Goal: Task Accomplishment & Management: Use online tool/utility

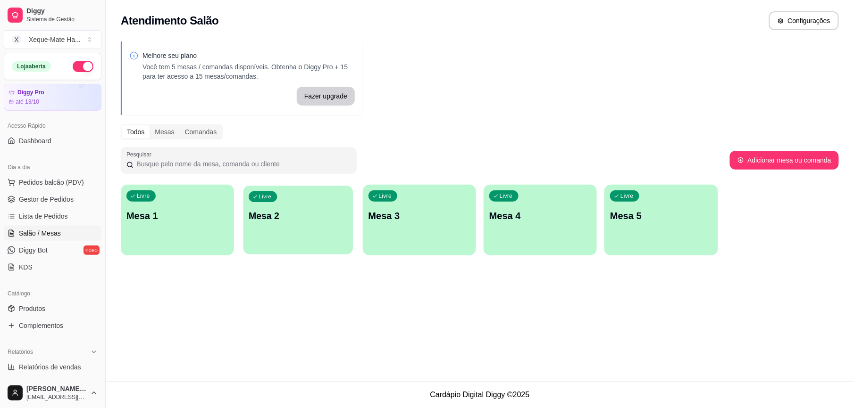
click at [297, 219] on p "Mesa 2" at bounding box center [298, 216] width 99 height 13
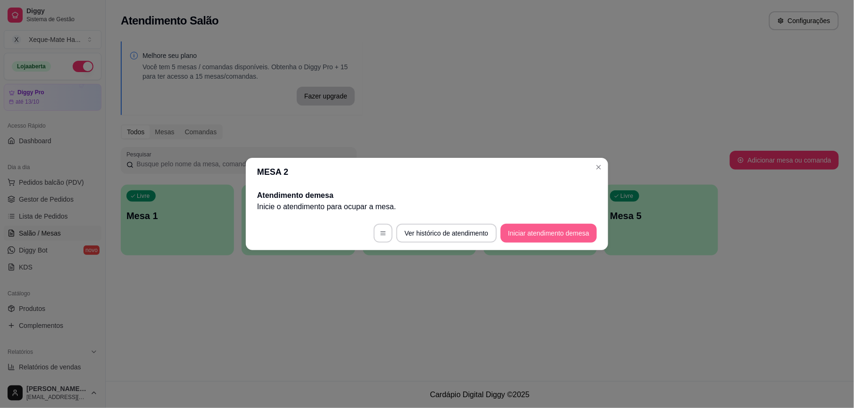
click at [527, 231] on button "Iniciar atendimento de mesa" at bounding box center [548, 233] width 96 height 19
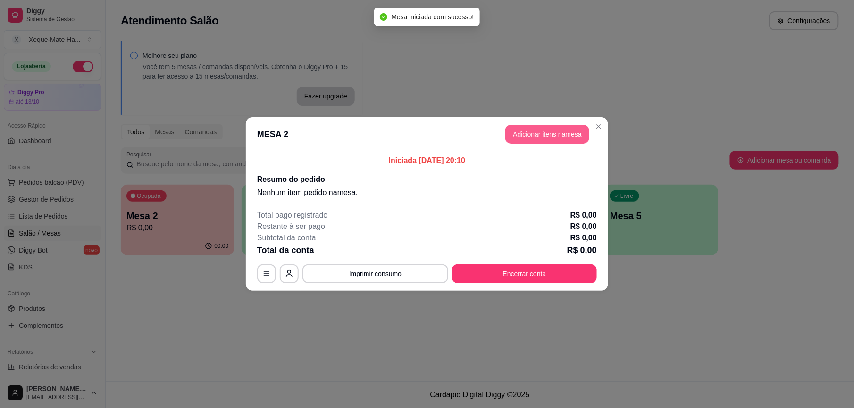
click at [544, 156] on section "MESA 2 Adicionar itens na mesa Iniciada [DATE] 20:10 Resumo do pedido Nenhum it…" at bounding box center [427, 204] width 362 height 174
click at [549, 133] on button "Adicionar itens na mesa" at bounding box center [546, 134] width 81 height 18
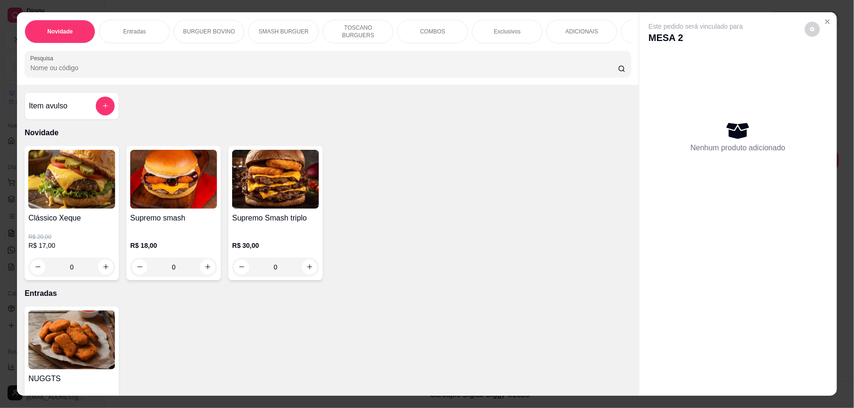
click at [291, 85] on div "Novidade Entradas BURGUER BOVINO SMASH BURGUER TOSCANO BURGUERS COMBOS Exclusiv…" at bounding box center [328, 48] width 622 height 73
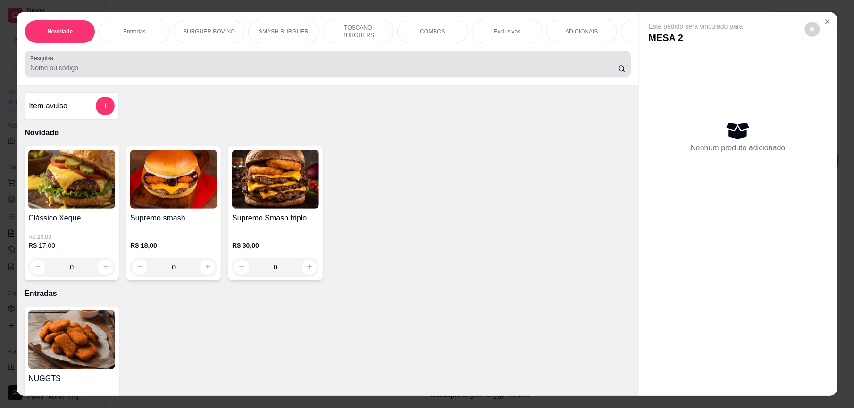
click at [299, 74] on div at bounding box center [327, 64] width 595 height 19
type input "v"
click at [299, 74] on div at bounding box center [327, 64] width 595 height 19
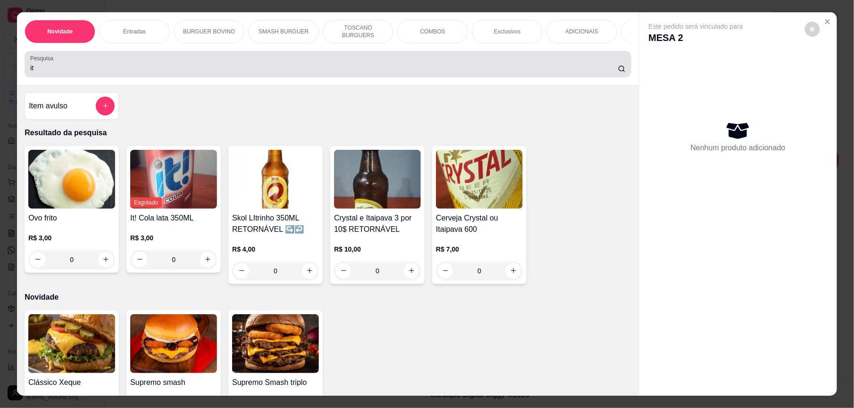
click at [305, 77] on div "Pesquisa it" at bounding box center [328, 64] width 606 height 26
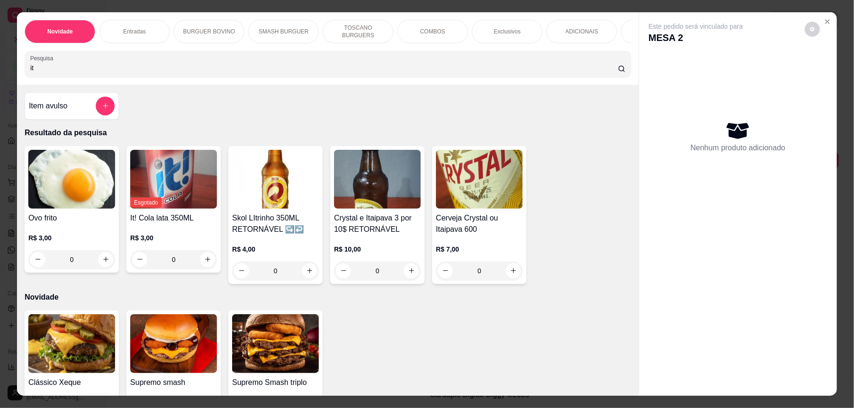
click at [299, 102] on div "Item avulso Resultado da pesquisa Ovo frito R$ 3,00 0 Esgotado It! Cola lata 35…" at bounding box center [328, 240] width 622 height 311
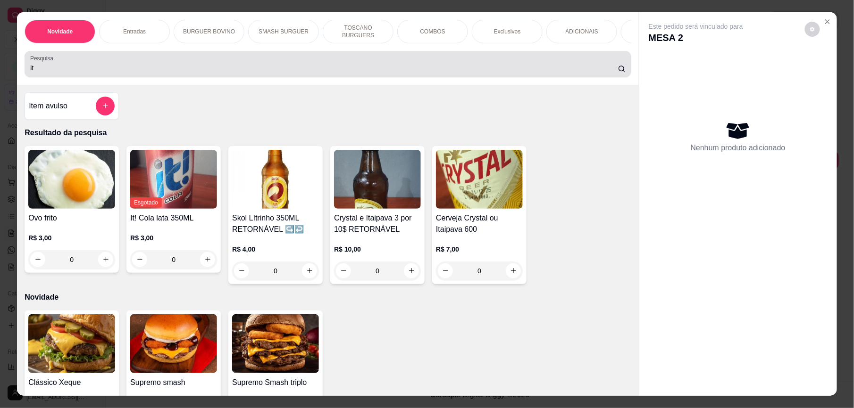
click at [96, 73] on input "it" at bounding box center [324, 67] width 588 height 9
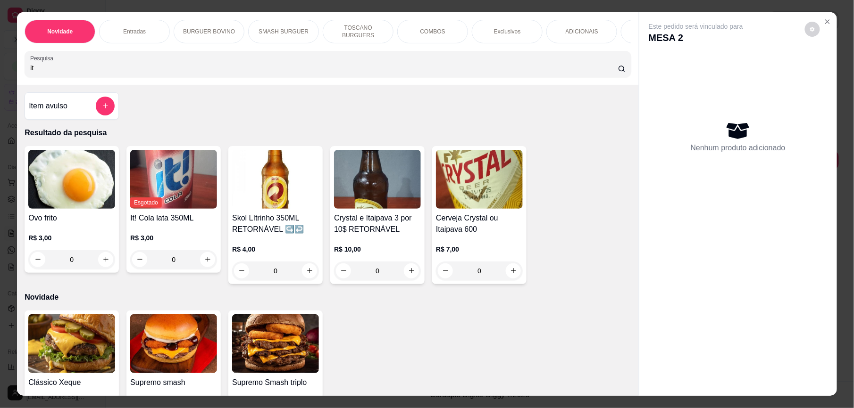
click at [93, 73] on input "it" at bounding box center [324, 67] width 588 height 9
paste input "a"
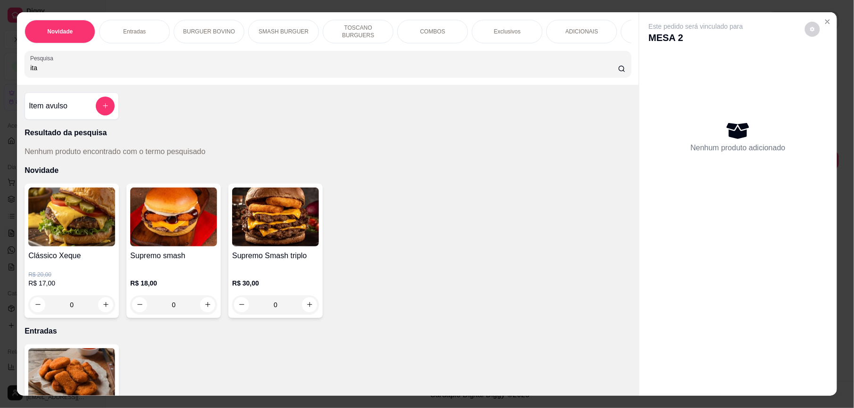
click at [89, 73] on input "ita" at bounding box center [324, 67] width 588 height 9
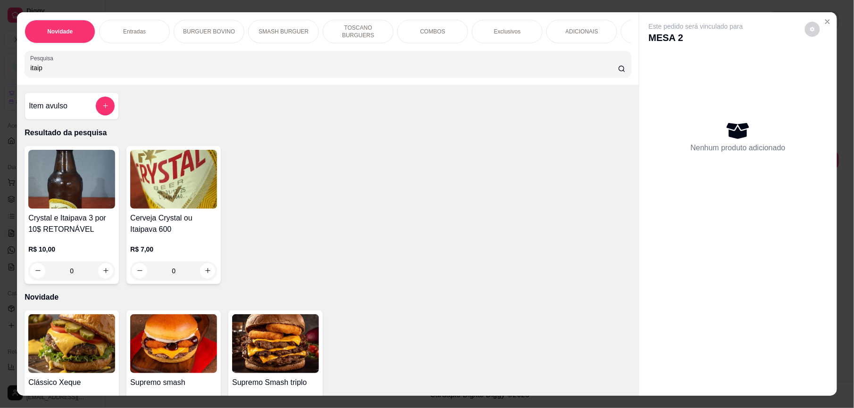
paste input "a"
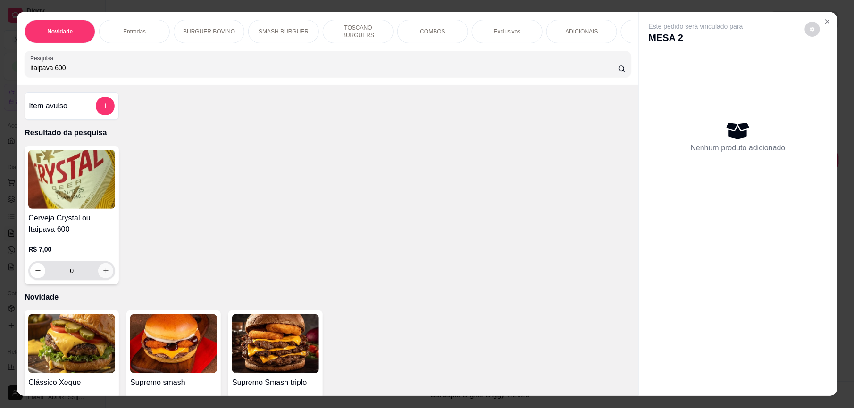
type input "itaipava 600"
click at [102, 274] on icon "increase-product-quantity" at bounding box center [105, 270] width 7 height 7
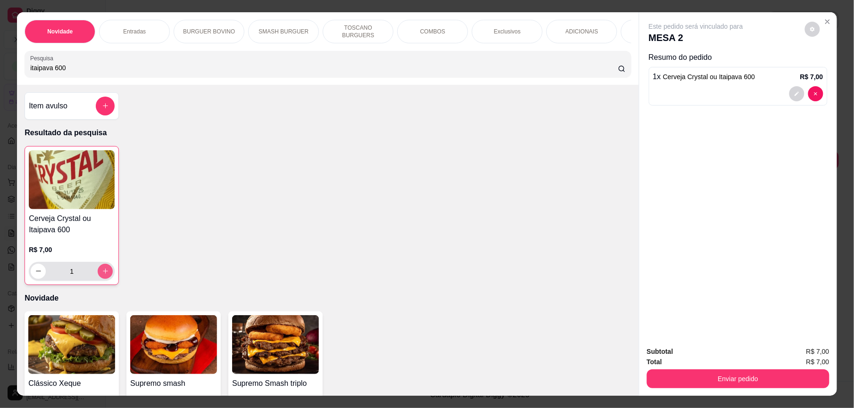
type input "1"
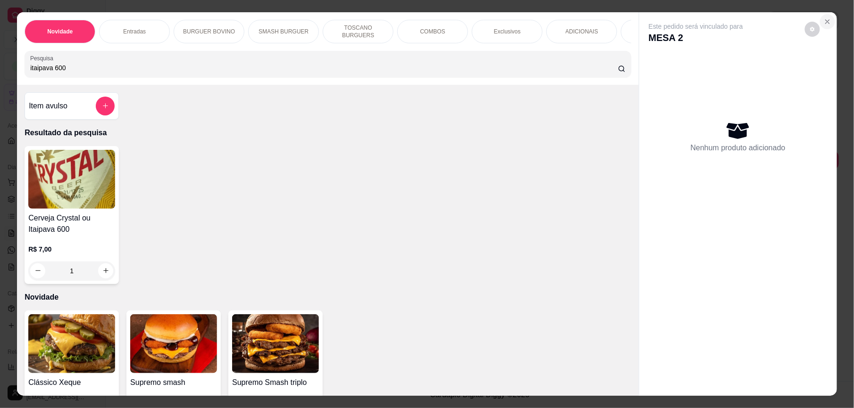
type input "0"
click at [823, 19] on icon "Close" at bounding box center [827, 22] width 8 height 8
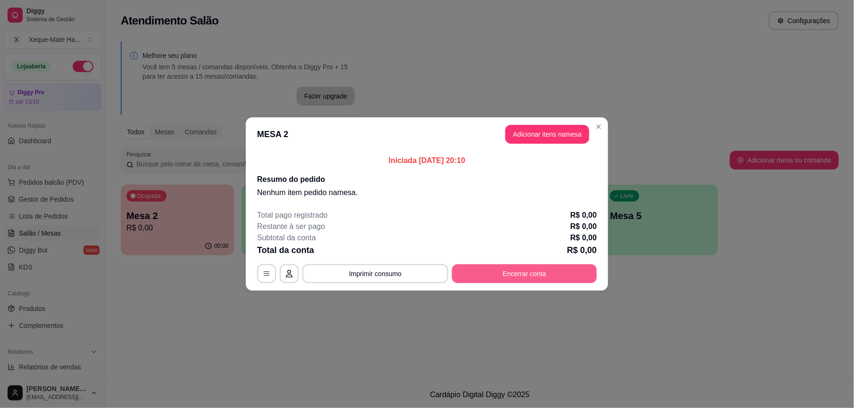
click at [499, 277] on button "Encerrar conta" at bounding box center [524, 274] width 145 height 19
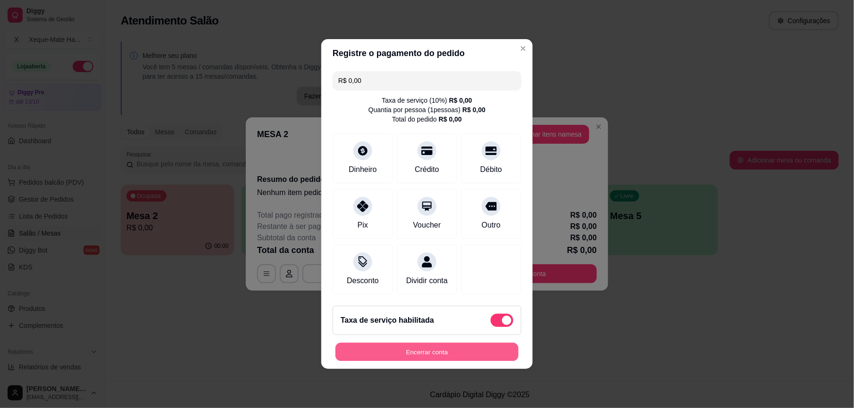
click at [415, 359] on button "Encerrar conta" at bounding box center [426, 352] width 183 height 18
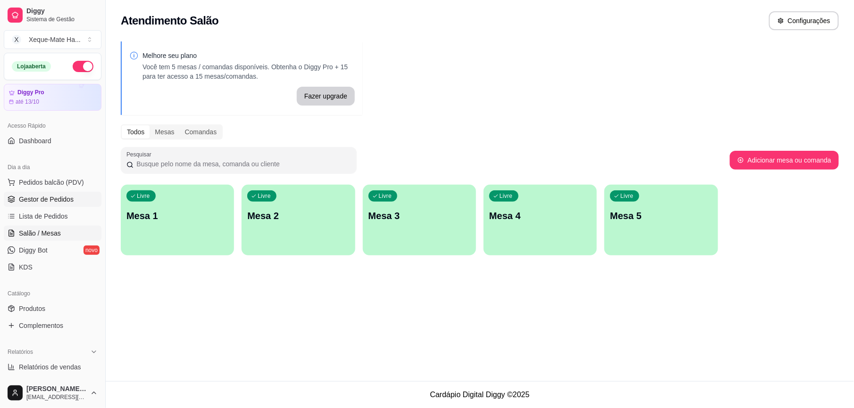
click at [41, 202] on span "Gestor de Pedidos" at bounding box center [46, 199] width 55 height 9
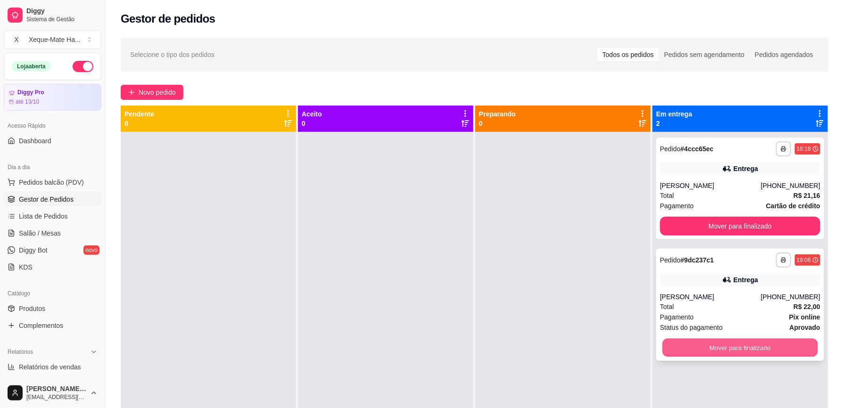
click at [794, 346] on button "Mover para finalizado" at bounding box center [741, 348] width 156 height 18
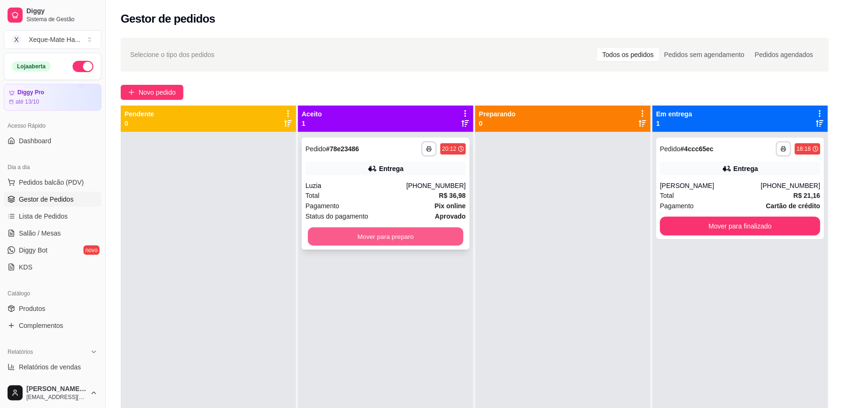
click at [392, 232] on button "Mover para preparo" at bounding box center [386, 237] width 156 height 18
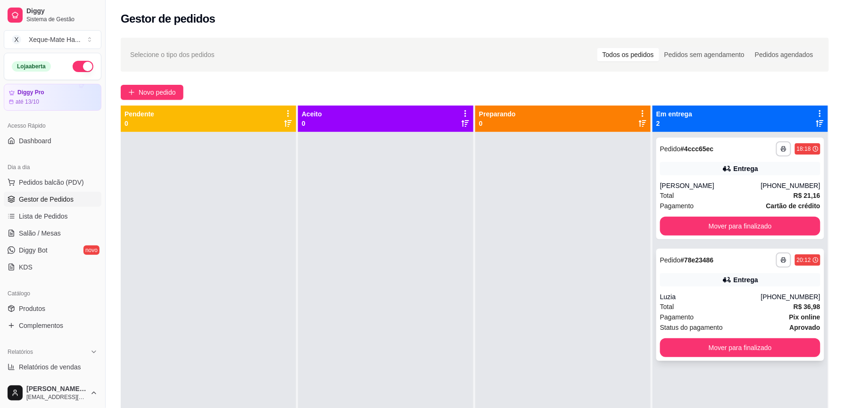
click at [721, 313] on div "Pagamento Pix online" at bounding box center [740, 317] width 160 height 10
click at [33, 185] on span "Pedidos balcão (PDV)" at bounding box center [51, 182] width 65 height 9
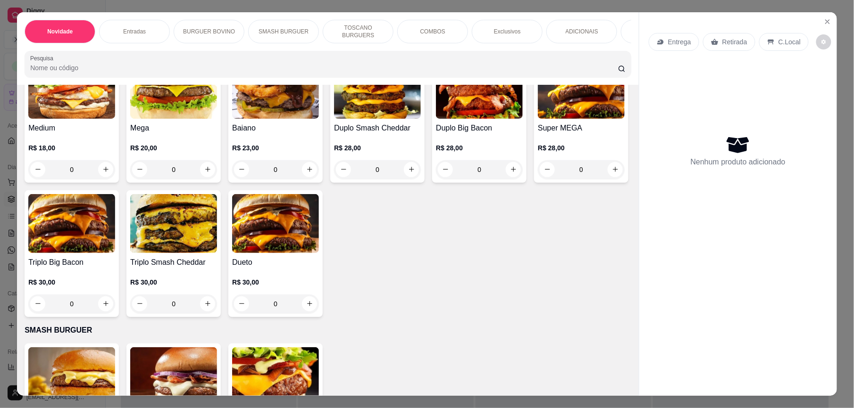
scroll to position [574, 0]
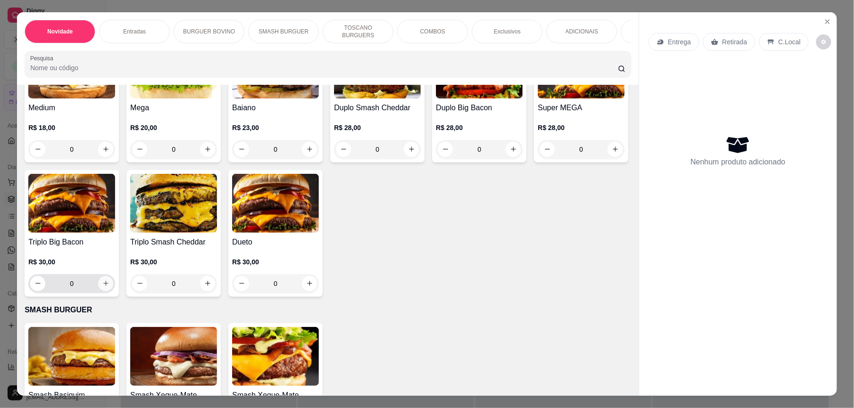
click at [109, 287] on icon "increase-product-quantity" at bounding box center [105, 283] width 7 height 7
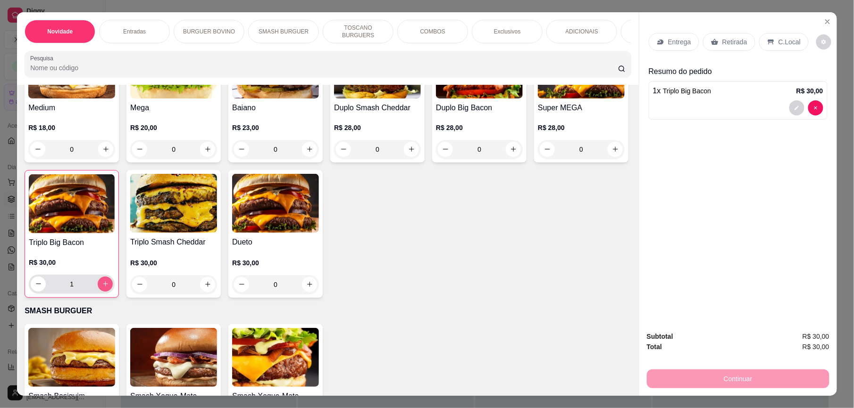
click at [109, 288] on icon "increase-product-quantity" at bounding box center [105, 284] width 7 height 7
type input "2"
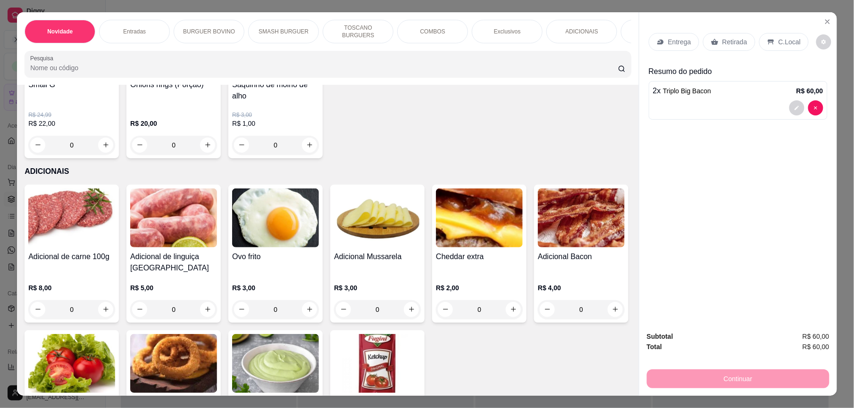
scroll to position [1527, 0]
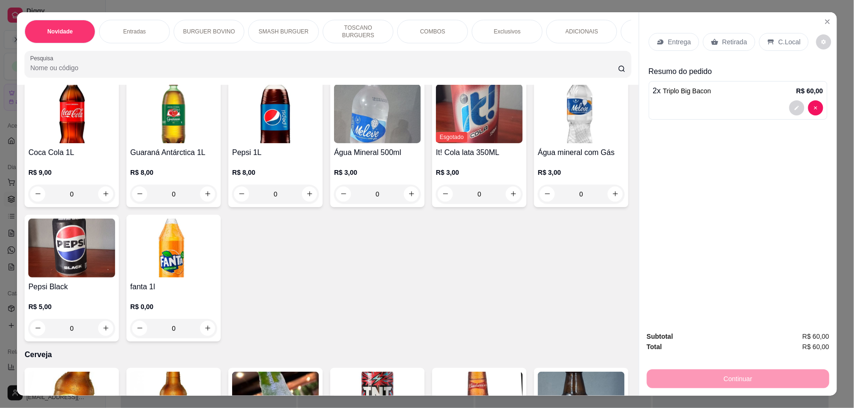
drag, startPoint x: 623, startPoint y: 329, endPoint x: 626, endPoint y: 322, distance: 7.8
click at [623, 328] on div "Item avulso Novidade Clássico Xeque R$ 20,00 R$ 17,00 0 Supremo smash R$ 18,00 …" at bounding box center [328, 240] width 622 height 311
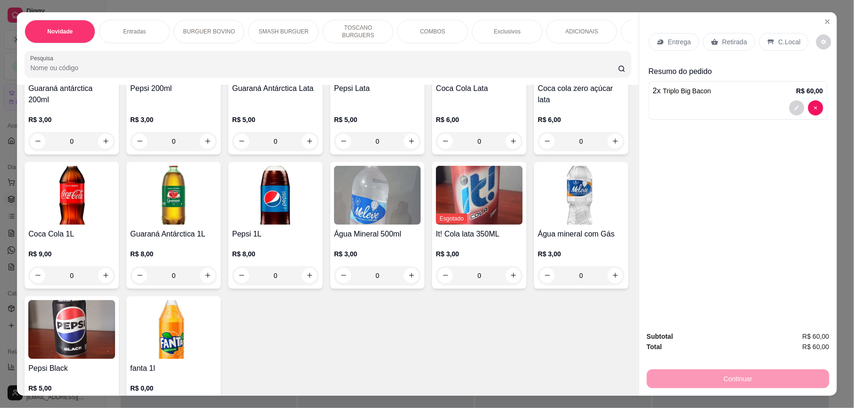
scroll to position [1979, 0]
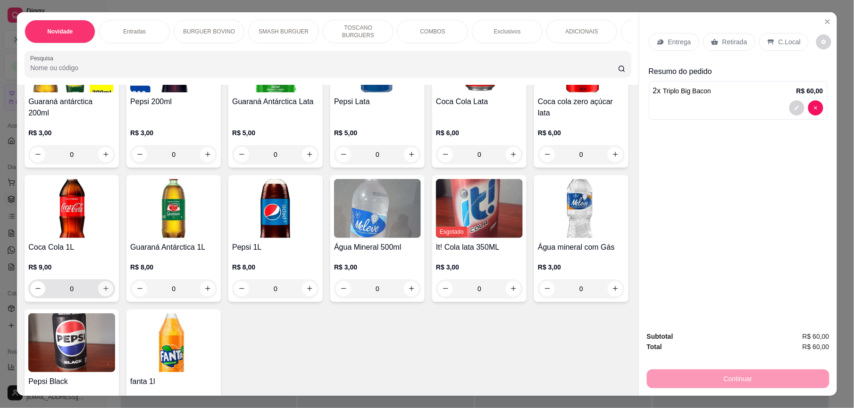
click at [113, 287] on button "increase-product-quantity" at bounding box center [105, 289] width 15 height 15
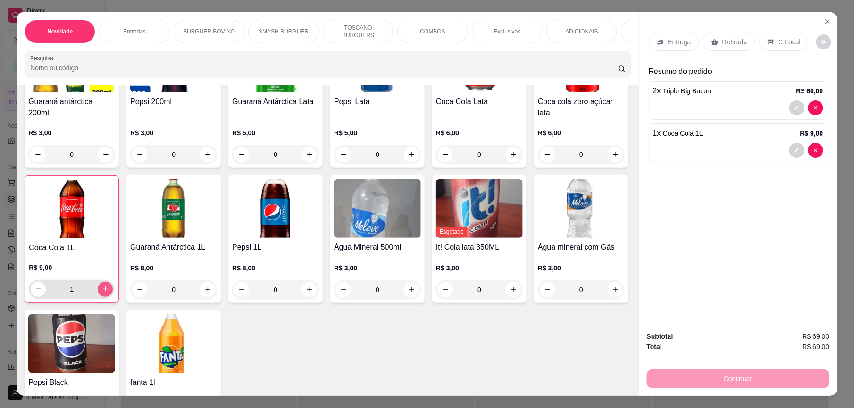
type input "1"
click at [778, 42] on p "C.Local" at bounding box center [789, 41] width 22 height 9
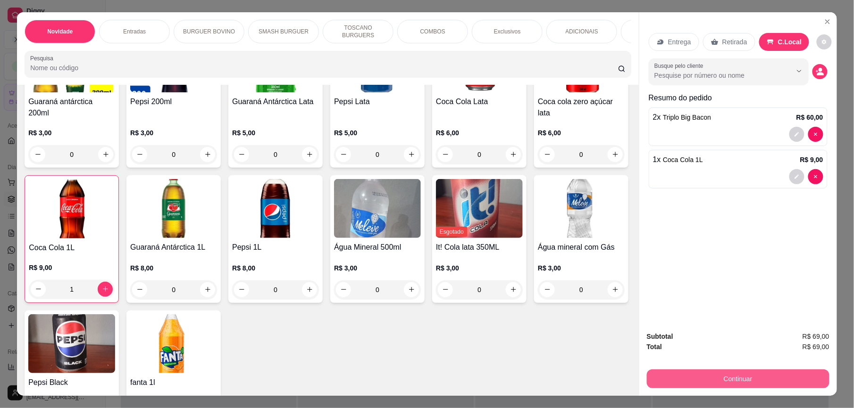
click at [723, 376] on button "Continuar" at bounding box center [738, 379] width 183 height 19
click at [733, 377] on button "Continuar" at bounding box center [737, 379] width 177 height 18
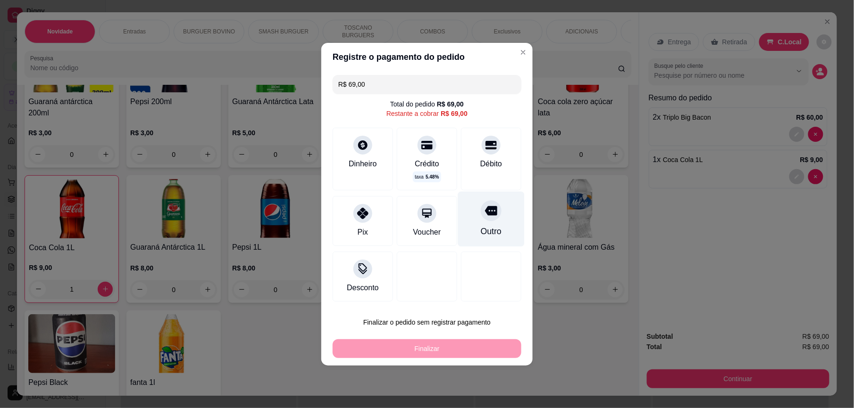
click at [485, 217] on icon at bounding box center [491, 211] width 12 height 12
type input "R$ 0,00"
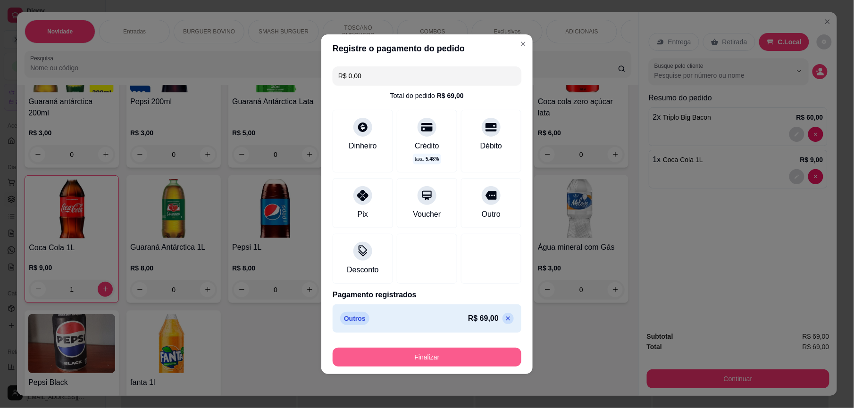
click at [425, 356] on button "Finalizar" at bounding box center [426, 357] width 189 height 19
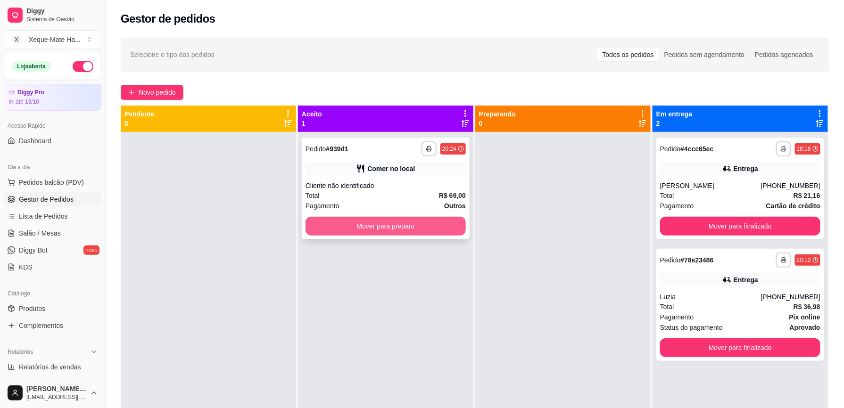
click at [378, 223] on button "Mover para preparo" at bounding box center [386, 226] width 160 height 19
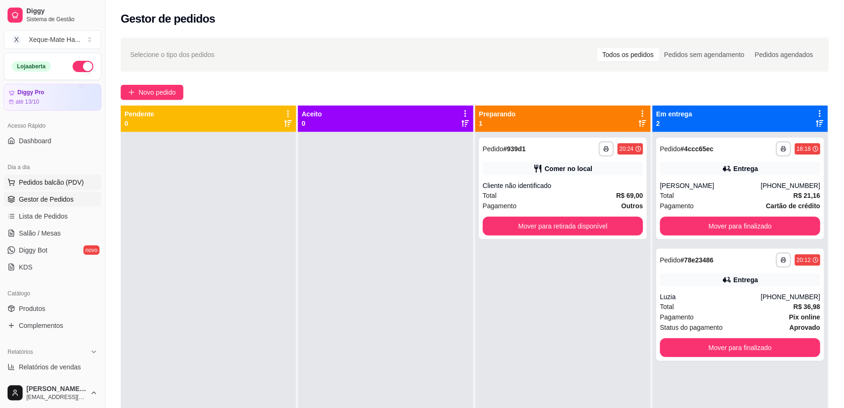
click at [55, 185] on span "Pedidos balcão (PDV)" at bounding box center [51, 182] width 65 height 9
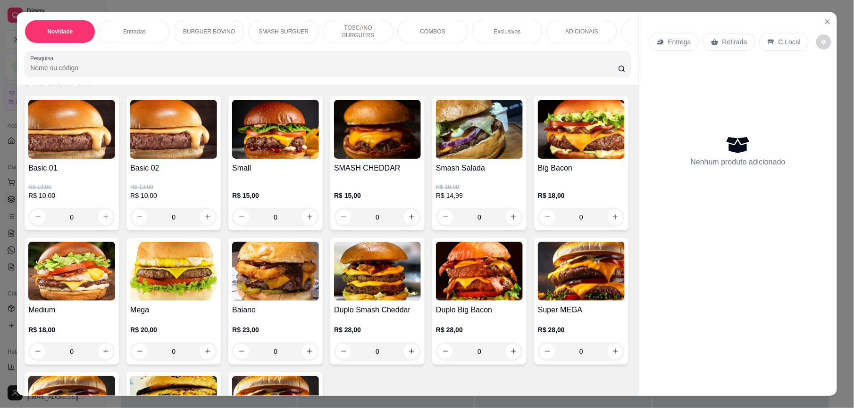
scroll to position [391, 0]
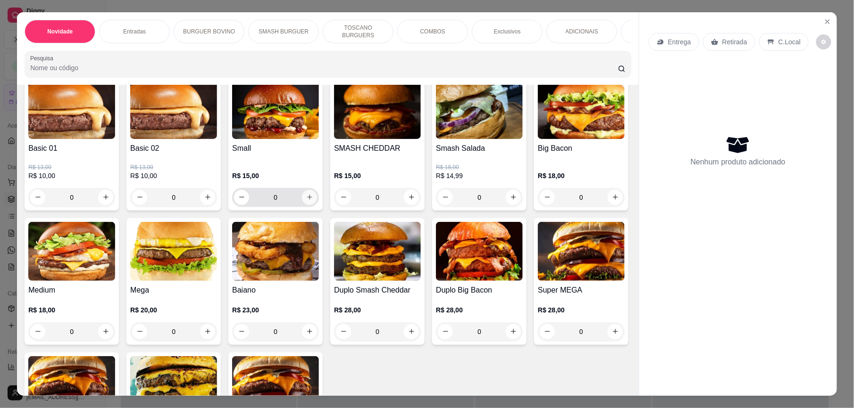
click at [308, 205] on button "increase-product-quantity" at bounding box center [309, 197] width 15 height 15
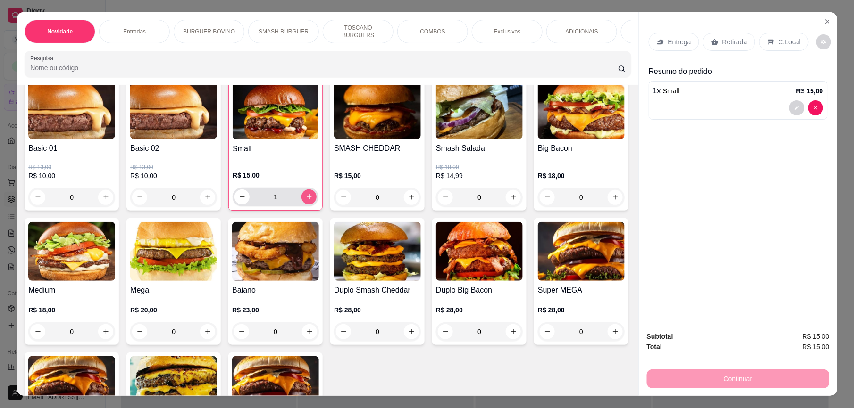
click at [306, 200] on icon "increase-product-quantity" at bounding box center [309, 196] width 7 height 7
type input "2"
click at [728, 40] on p "Retirada" at bounding box center [734, 41] width 25 height 9
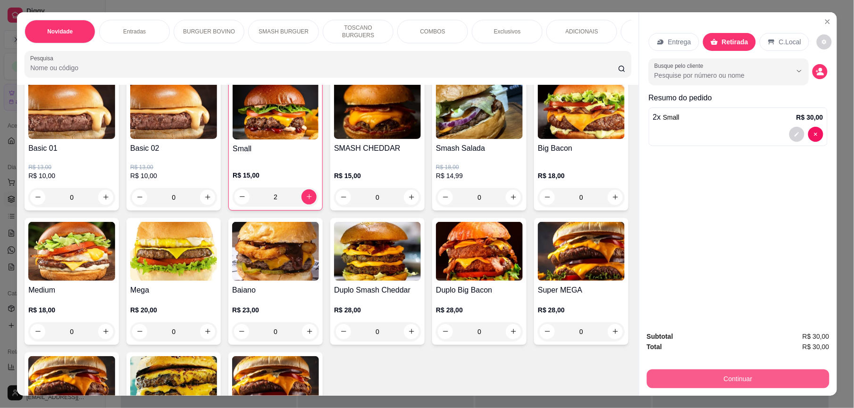
click at [742, 381] on button "Continuar" at bounding box center [738, 379] width 183 height 19
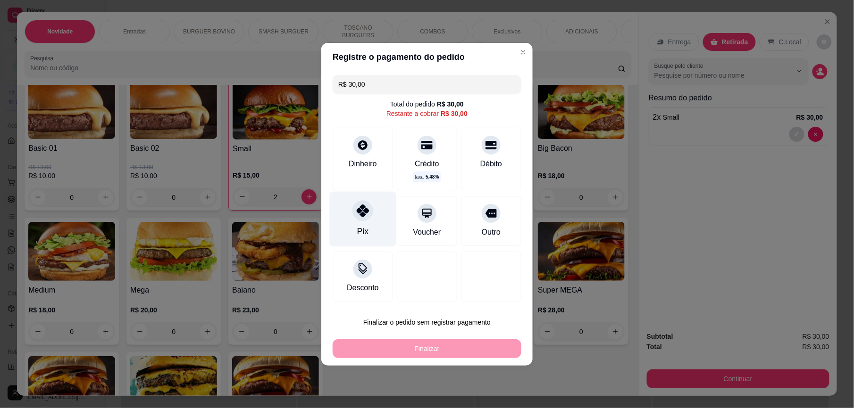
click at [360, 220] on div at bounding box center [362, 210] width 21 height 21
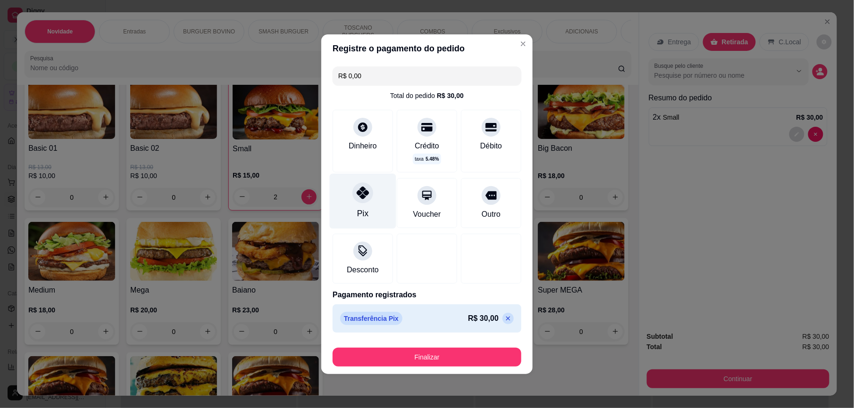
type input "R$ 0,00"
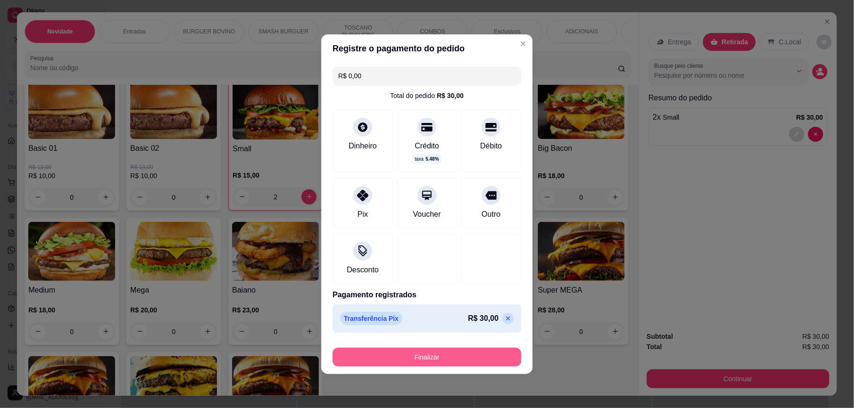
click at [457, 361] on button "Finalizar" at bounding box center [426, 357] width 189 height 19
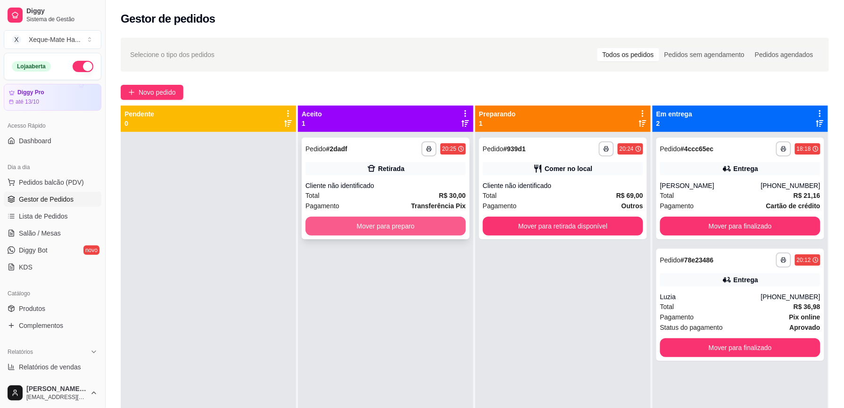
click at [424, 227] on button "Mover para preparo" at bounding box center [386, 226] width 160 height 19
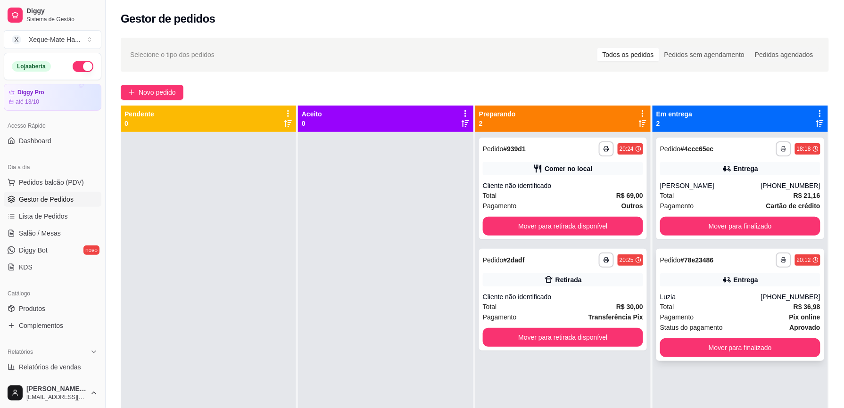
click at [681, 302] on div "Total R$ 36,98" at bounding box center [740, 307] width 160 height 10
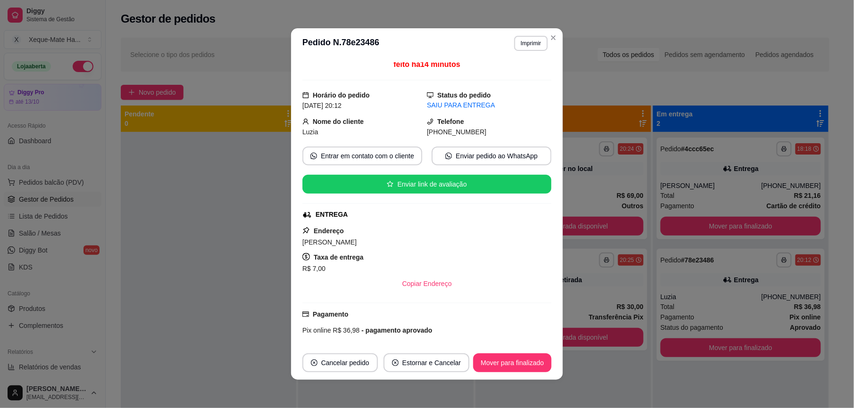
scroll to position [156, 0]
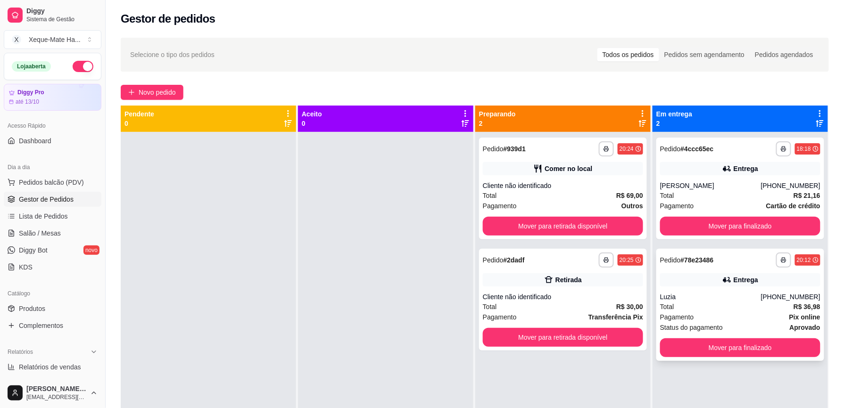
click at [715, 304] on div "Total R$ 36,98" at bounding box center [740, 307] width 160 height 10
click at [793, 184] on div "[PHONE_NUMBER]" at bounding box center [790, 185] width 59 height 9
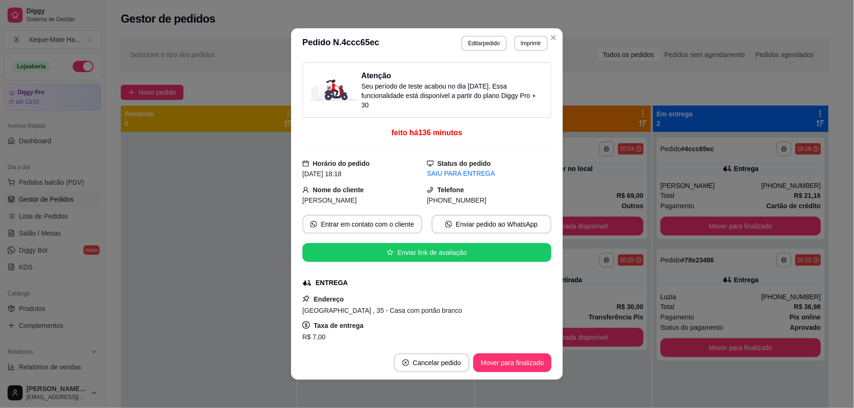
click at [392, 140] on div "feito há 136 minutos" at bounding box center [426, 138] width 249 height 22
drag, startPoint x: 440, startPoint y: 349, endPoint x: 521, endPoint y: 351, distance: 81.6
click at [519, 359] on footer "Cancelar pedido Mover para finalizado" at bounding box center [427, 363] width 272 height 34
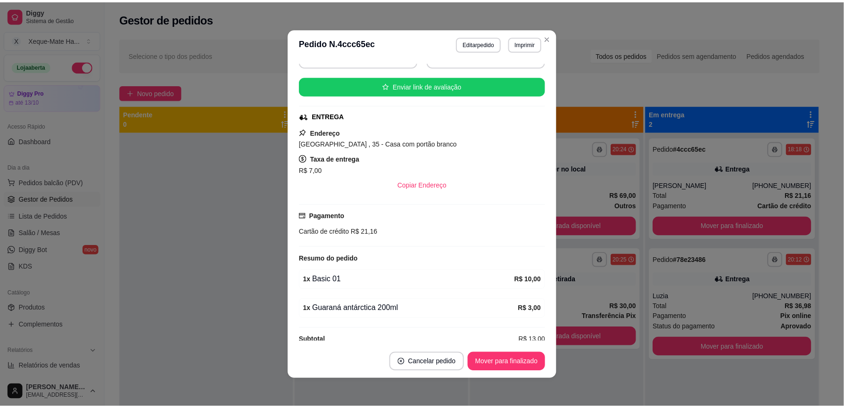
scroll to position [186, 0]
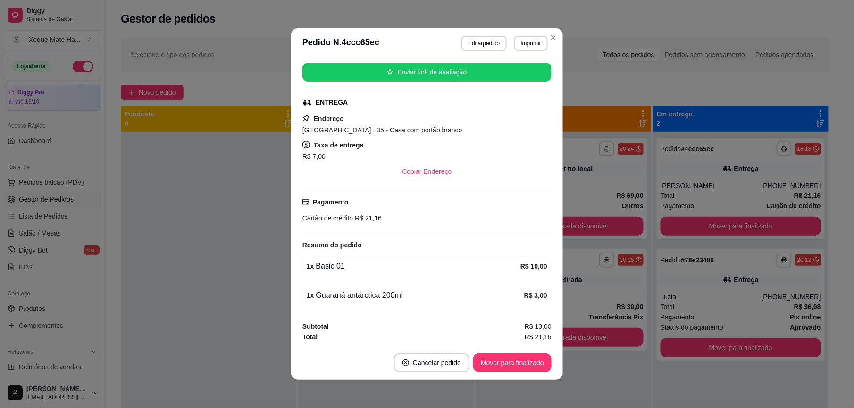
click at [325, 215] on span "Cartão de crédito" at bounding box center [327, 219] width 50 height 8
drag, startPoint x: 394, startPoint y: 265, endPoint x: 354, endPoint y: 275, distance: 41.9
click at [354, 275] on div "1 x Basic 01 R$ 10,00" at bounding box center [426, 267] width 249 height 20
drag, startPoint x: 354, startPoint y: 275, endPoint x: 317, endPoint y: 290, distance: 39.3
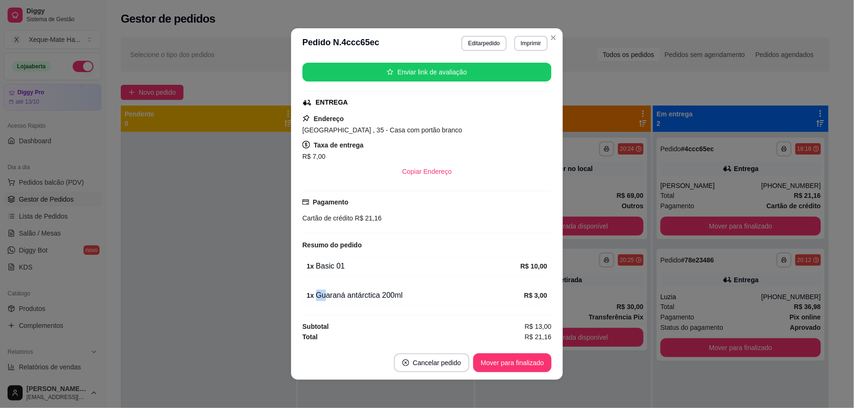
click at [317, 290] on div "1 x Guaraná antárctica 200ml R$ 3,00" at bounding box center [426, 296] width 249 height 20
drag, startPoint x: 317, startPoint y: 290, endPoint x: 329, endPoint y: 295, distance: 12.5
click at [329, 295] on div "1 x Guaraná antárctica 200ml" at bounding box center [415, 295] width 217 height 11
drag, startPoint x: 336, startPoint y: 304, endPoint x: 475, endPoint y: 310, distance: 139.7
click at [475, 310] on div "Atenção Seu período de teste acabou no dia [DATE] . Essa funcionalidade está di…" at bounding box center [426, 202] width 249 height 280
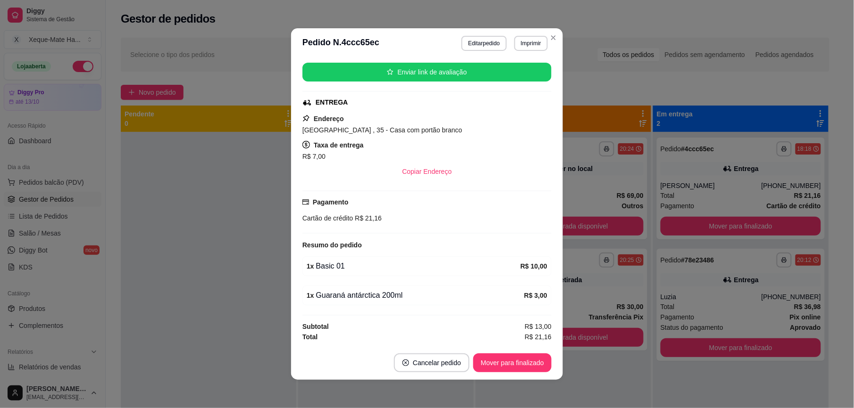
click at [465, 291] on div "1 x Guaraná antárctica 200ml" at bounding box center [415, 295] width 217 height 11
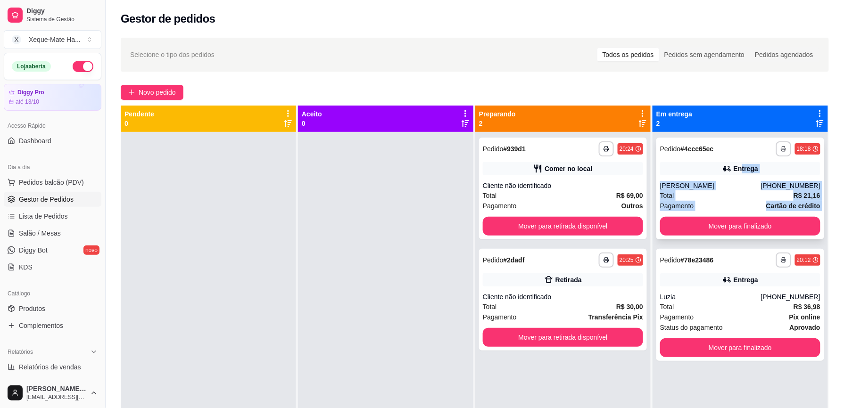
drag, startPoint x: 726, startPoint y: 185, endPoint x: 672, endPoint y: 201, distance: 57.0
click at [672, 201] on div "**********" at bounding box center [740, 189] width 168 height 102
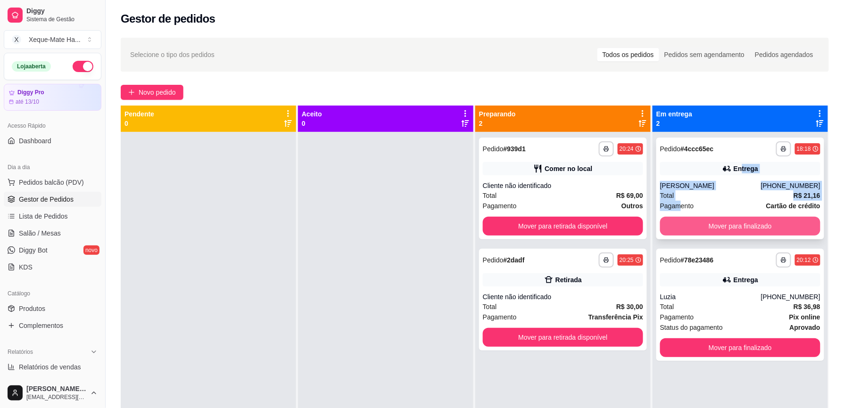
click at [734, 228] on button "Mover para finalizado" at bounding box center [740, 226] width 160 height 19
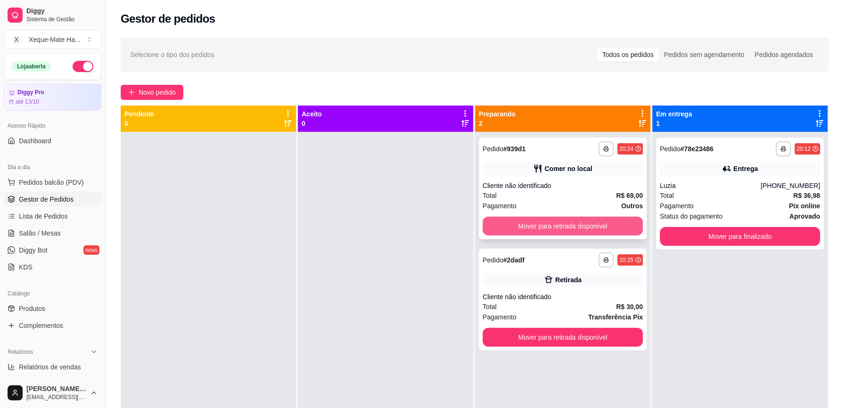
click at [495, 220] on button "Mover para retirada disponível" at bounding box center [563, 226] width 160 height 19
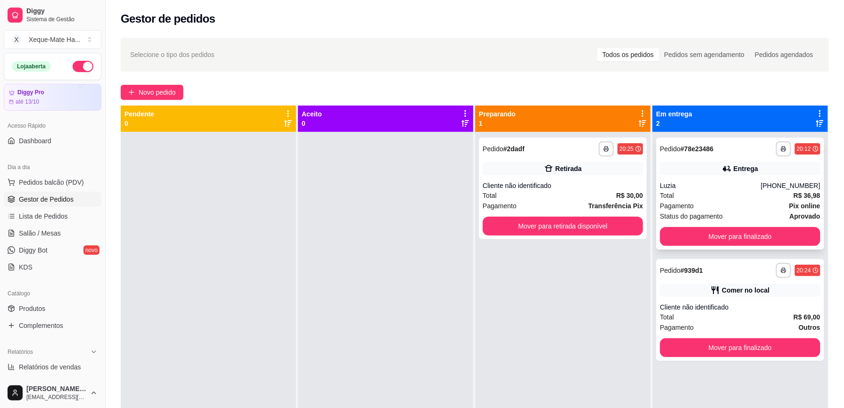
click at [746, 190] on div "Luzia" at bounding box center [710, 185] width 101 height 9
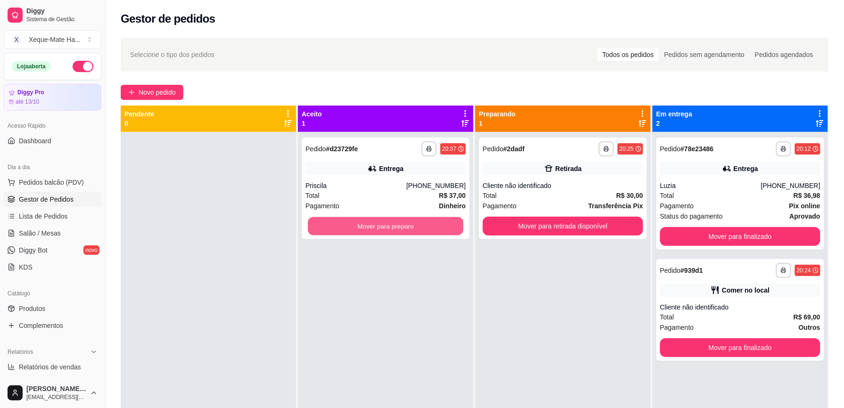
click at [417, 227] on button "Mover para preparo" at bounding box center [386, 226] width 156 height 18
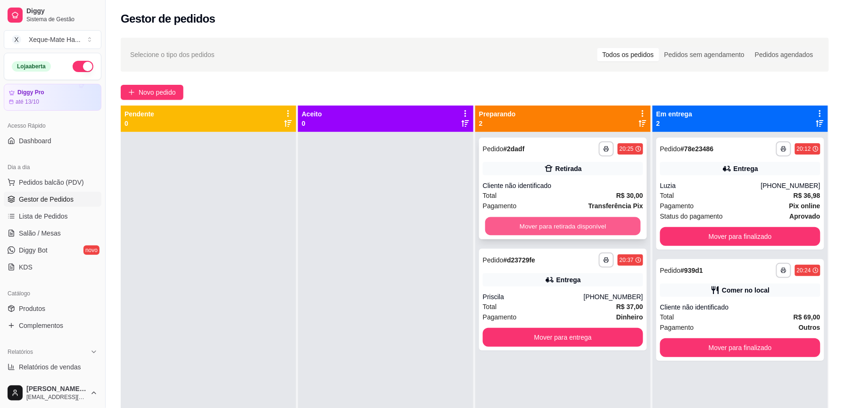
click at [523, 227] on button "Mover para retirada disponível" at bounding box center [563, 226] width 156 height 18
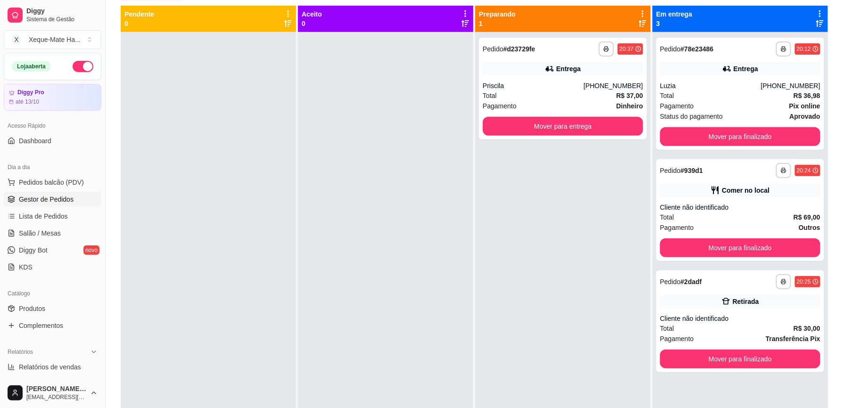
scroll to position [108, 0]
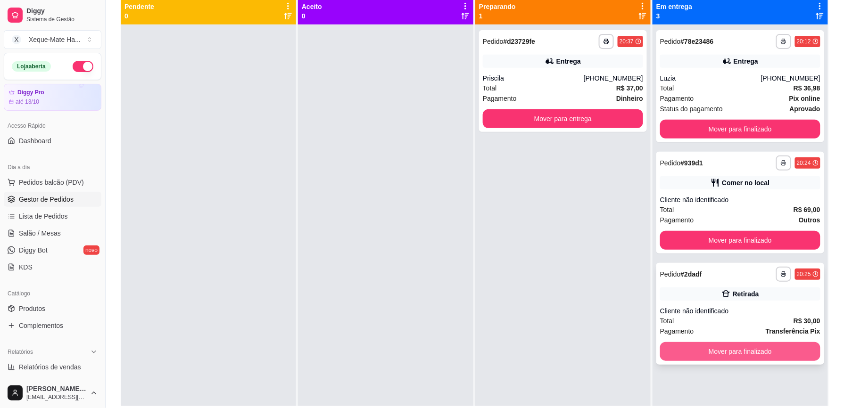
click at [751, 352] on button "Mover para finalizado" at bounding box center [740, 351] width 160 height 19
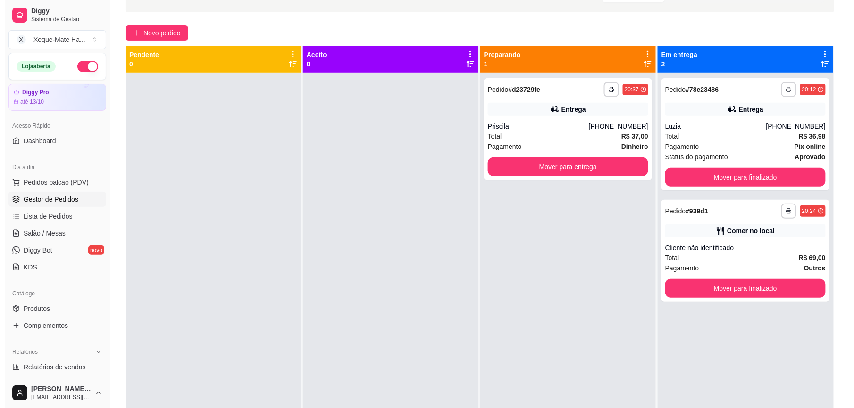
scroll to position [57, 0]
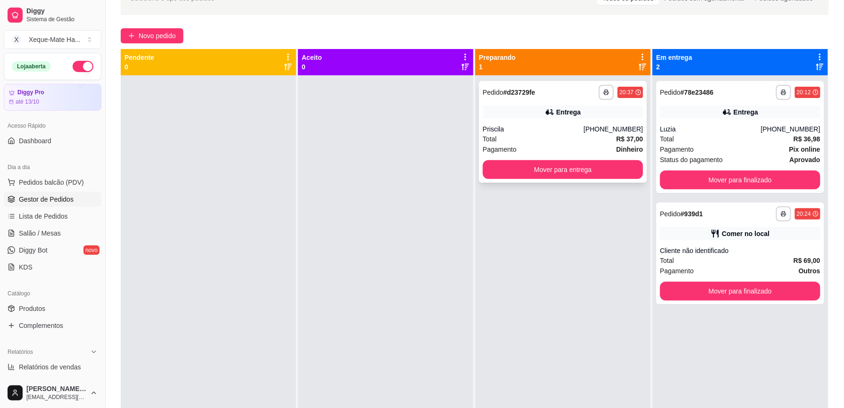
click at [616, 131] on div "[PHONE_NUMBER]" at bounding box center [613, 128] width 59 height 9
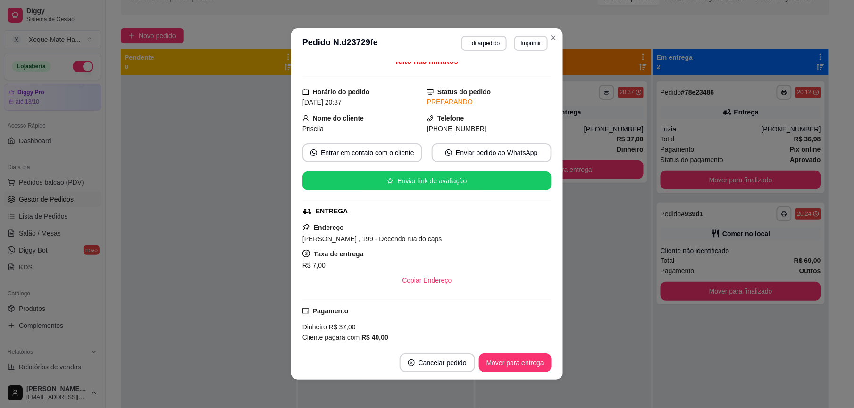
scroll to position [177, 0]
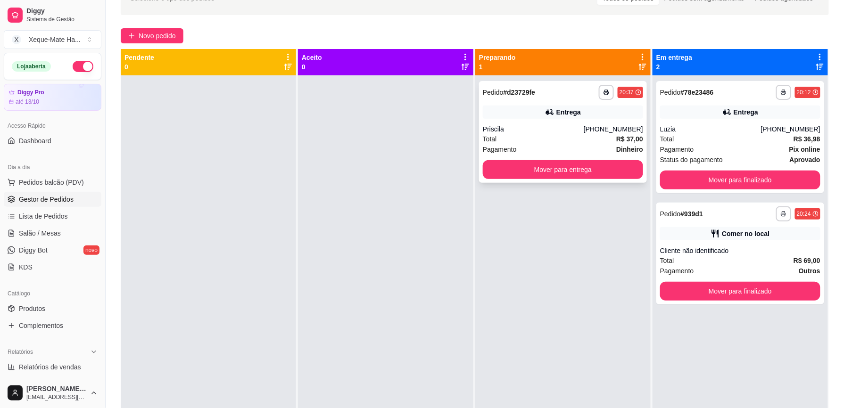
click at [515, 140] on div "Total R$ 37,00" at bounding box center [563, 139] width 160 height 10
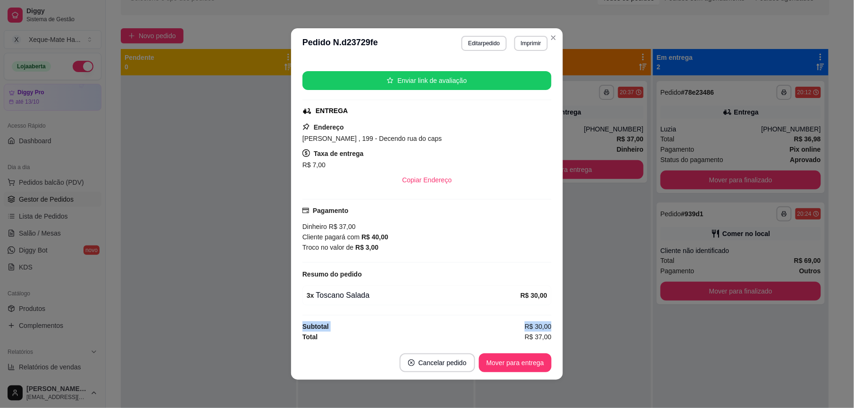
drag, startPoint x: 536, startPoint y: 321, endPoint x: 543, endPoint y: 285, distance: 36.6
click at [543, 285] on div "Atenção Seu período de teste acabou no dia [DATE] . Essa funcionalidade está di…" at bounding box center [426, 202] width 249 height 280
drag, startPoint x: 543, startPoint y: 285, endPoint x: 534, endPoint y: 136, distance: 149.3
click at [534, 136] on div "[PERSON_NAME] , 199 - Decendo rua do caps" at bounding box center [426, 138] width 249 height 11
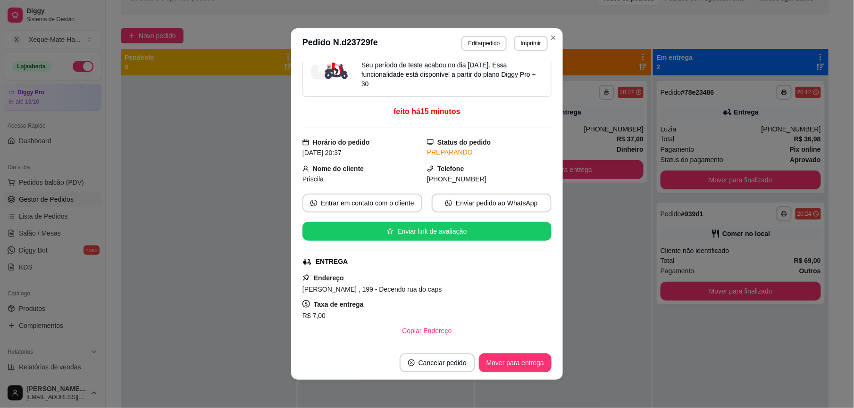
scroll to position [0, 0]
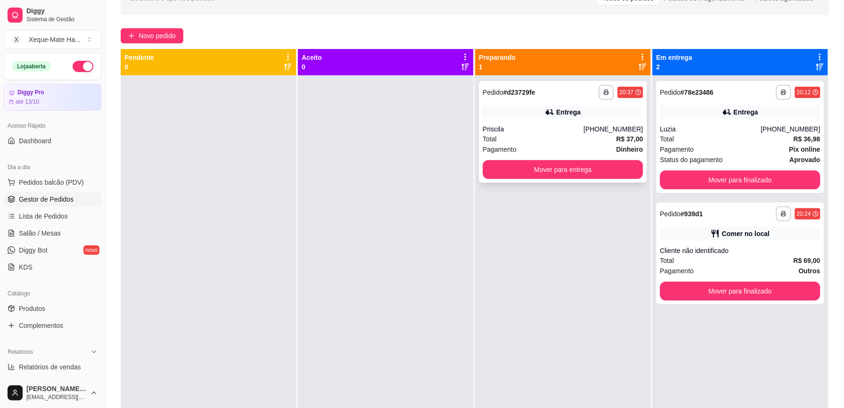
click at [523, 129] on div "Priscila" at bounding box center [533, 128] width 101 height 9
click at [577, 165] on button "Mover para entrega" at bounding box center [563, 169] width 160 height 19
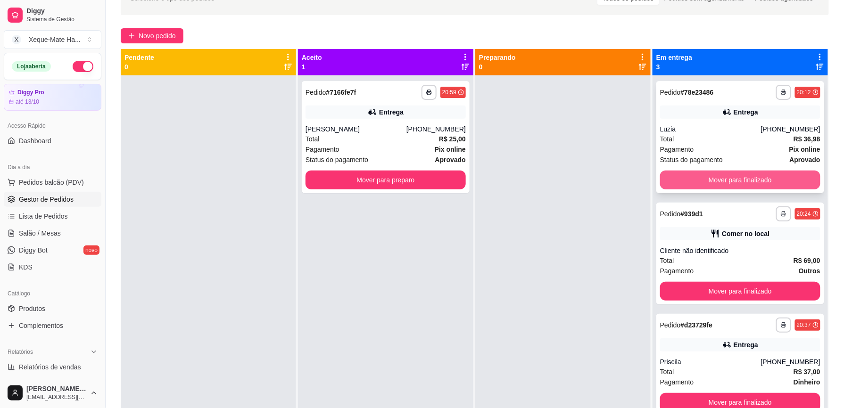
click at [721, 176] on button "Mover para finalizado" at bounding box center [740, 180] width 160 height 19
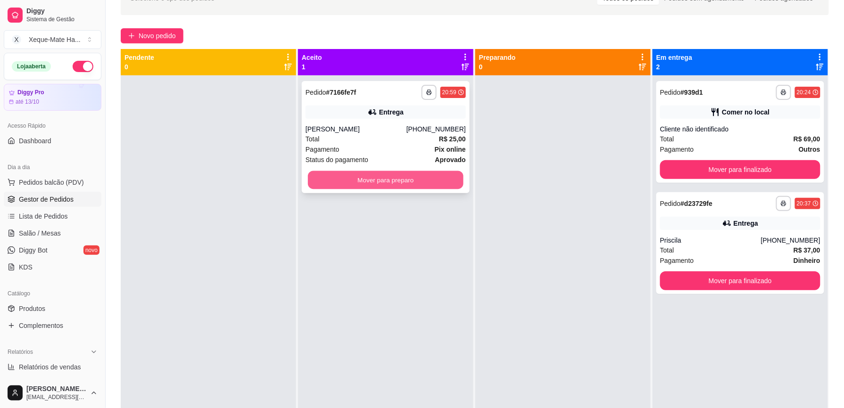
click at [422, 179] on button "Mover para preparo" at bounding box center [386, 180] width 156 height 18
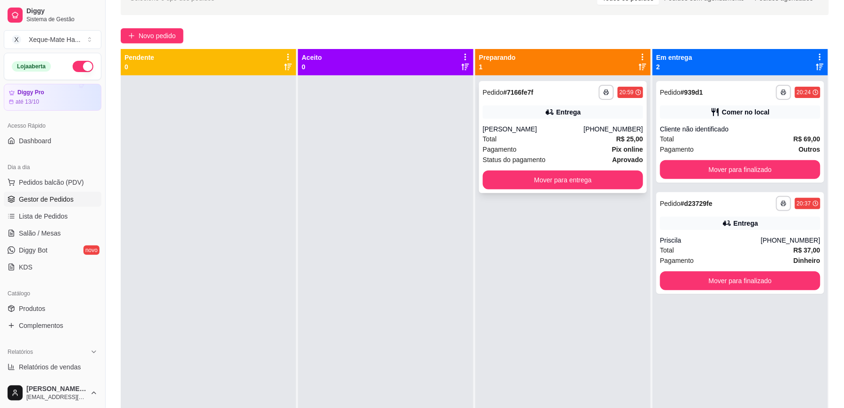
click at [576, 140] on div "Total R$ 25,00" at bounding box center [563, 139] width 160 height 10
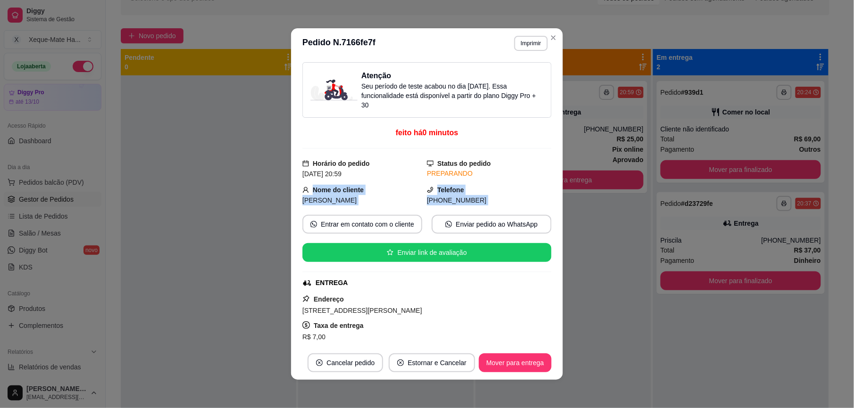
drag, startPoint x: 548, startPoint y: 174, endPoint x: 544, endPoint y: 207, distance: 32.8
click at [544, 207] on div "Atenção Seu período de teste acabou no dia [DATE] . Essa funcionalidade está di…" at bounding box center [427, 202] width 272 height 288
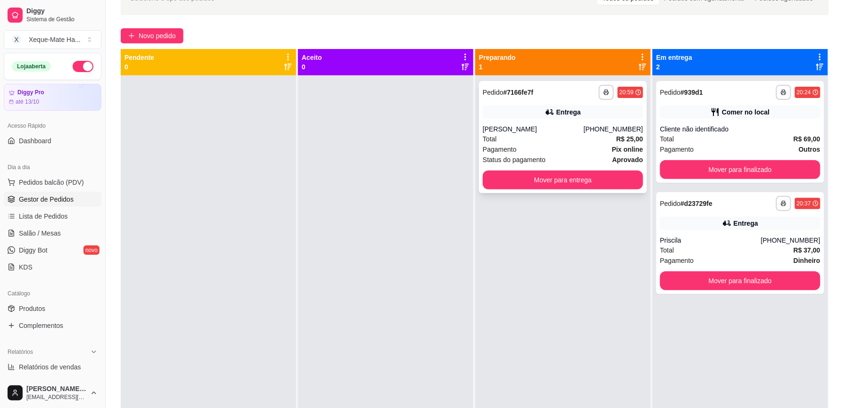
click at [573, 145] on div "Pagamento Pix online" at bounding box center [563, 149] width 160 height 10
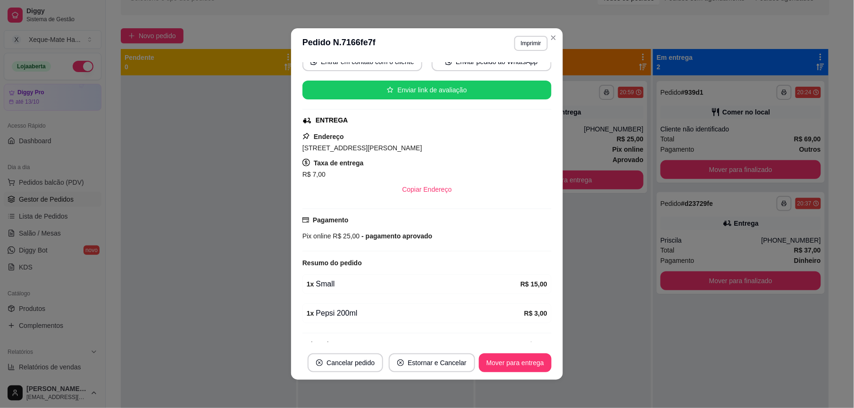
scroll to position [186, 0]
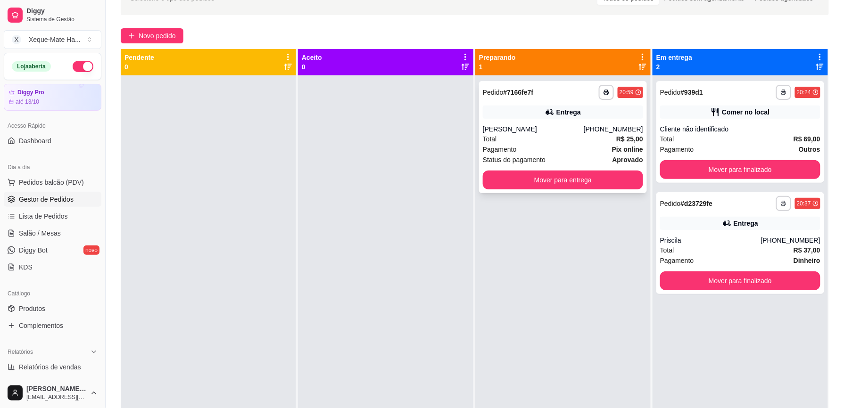
click at [568, 125] on div "[PERSON_NAME]" at bounding box center [533, 128] width 101 height 9
click at [570, 146] on div "Pagamento Pix online" at bounding box center [563, 149] width 160 height 10
click at [734, 163] on button "Mover para finalizado" at bounding box center [740, 169] width 160 height 19
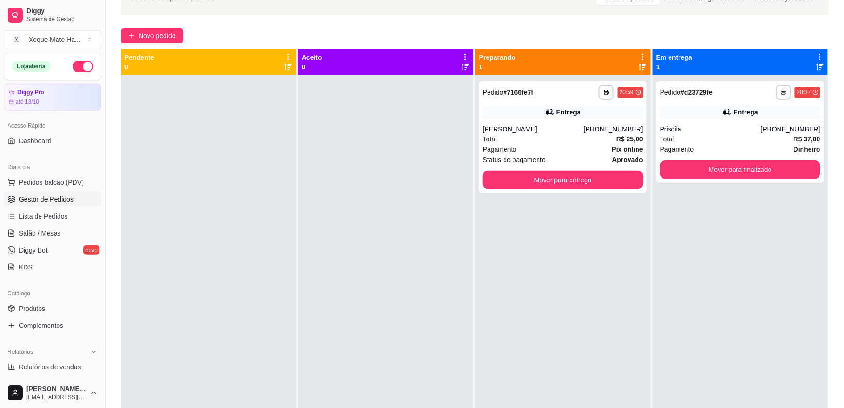
drag, startPoint x: 721, startPoint y: 181, endPoint x: 740, endPoint y: 208, distance: 33.5
click at [740, 208] on div "**********" at bounding box center [740, 279] width 175 height 408
click at [755, 170] on button "Mover para finalizado" at bounding box center [740, 169] width 160 height 19
click at [755, 170] on div "Mover para finalizado" at bounding box center [740, 169] width 160 height 19
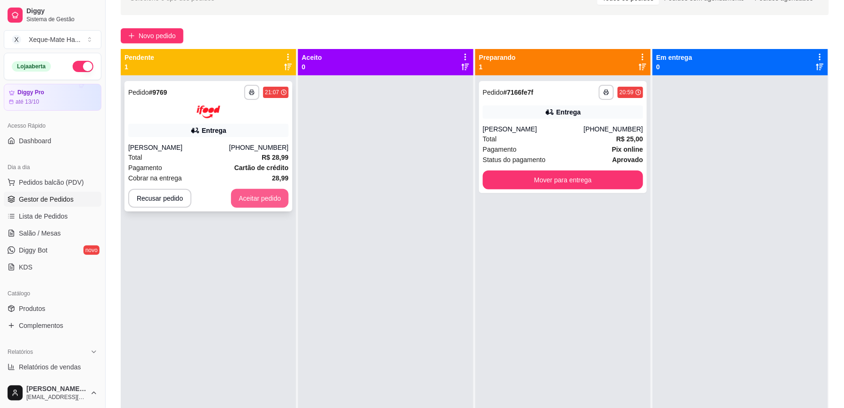
click at [266, 200] on button "Aceitar pedido" at bounding box center [260, 198] width 58 height 19
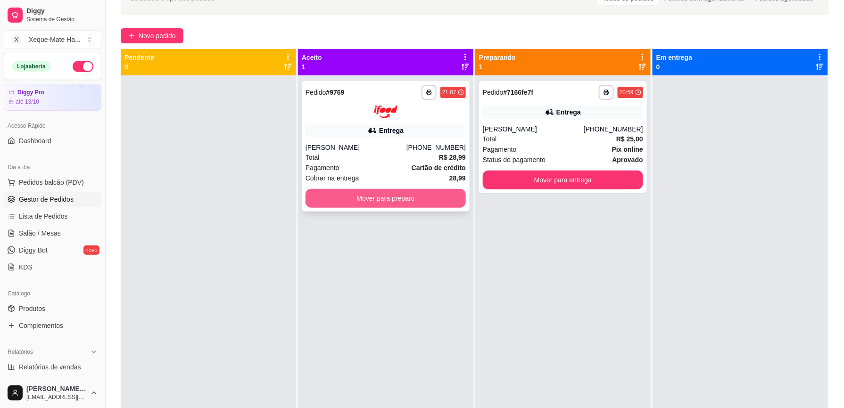
click at [321, 200] on button "Mover para preparo" at bounding box center [386, 198] width 160 height 19
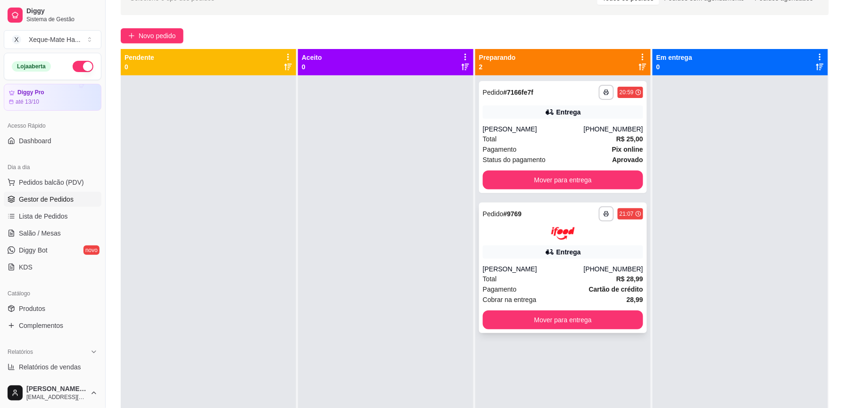
click at [597, 282] on div "Total R$ 28,99" at bounding box center [563, 279] width 160 height 10
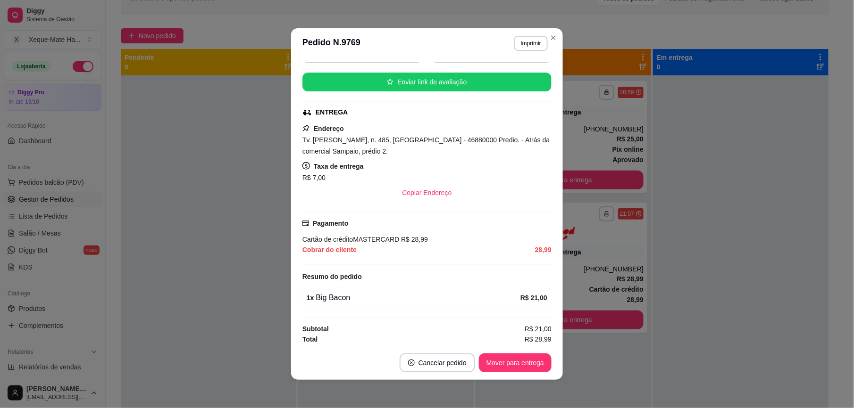
scroll to position [138, 0]
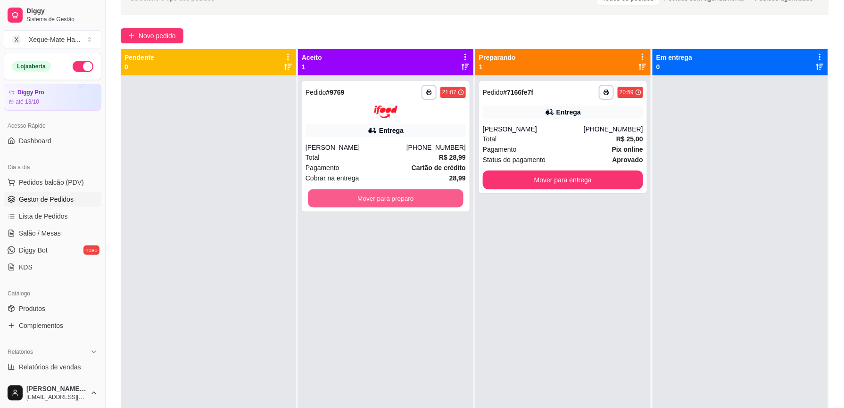
click at [422, 200] on button "Mover para preparo" at bounding box center [386, 198] width 156 height 18
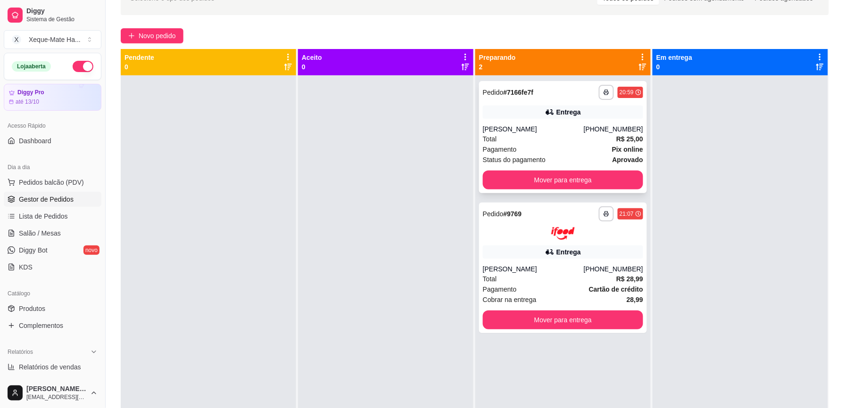
click at [549, 138] on div "Total R$ 25,00" at bounding box center [563, 139] width 160 height 10
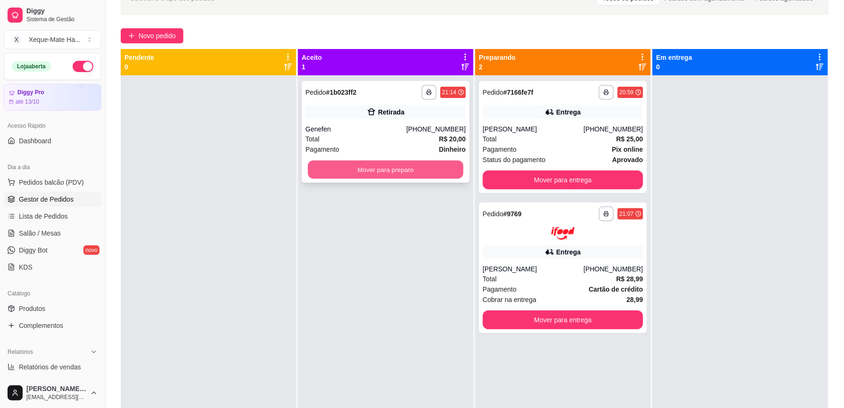
click at [395, 164] on button "Mover para preparo" at bounding box center [386, 170] width 156 height 18
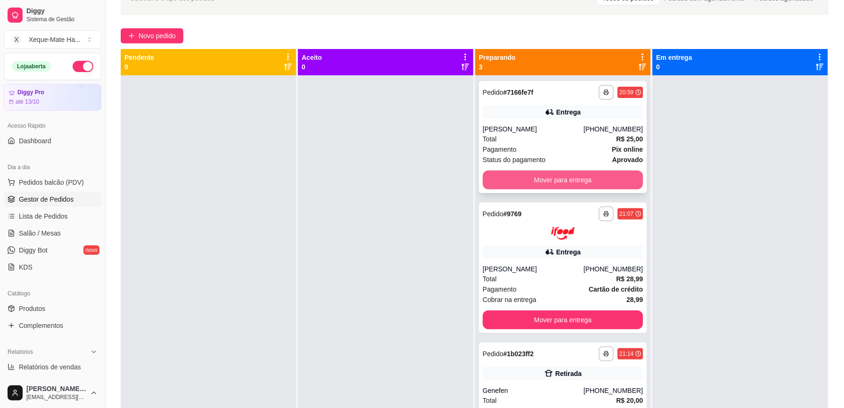
click at [563, 180] on button "Mover para entrega" at bounding box center [563, 180] width 160 height 19
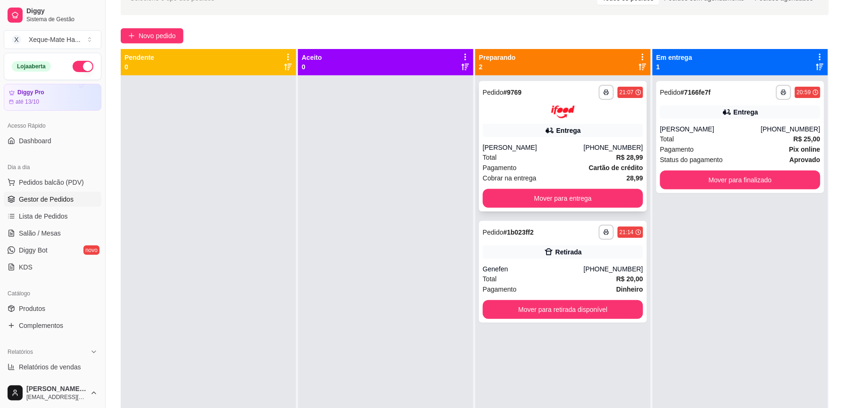
click at [589, 161] on div "Total R$ 28,99" at bounding box center [563, 157] width 160 height 10
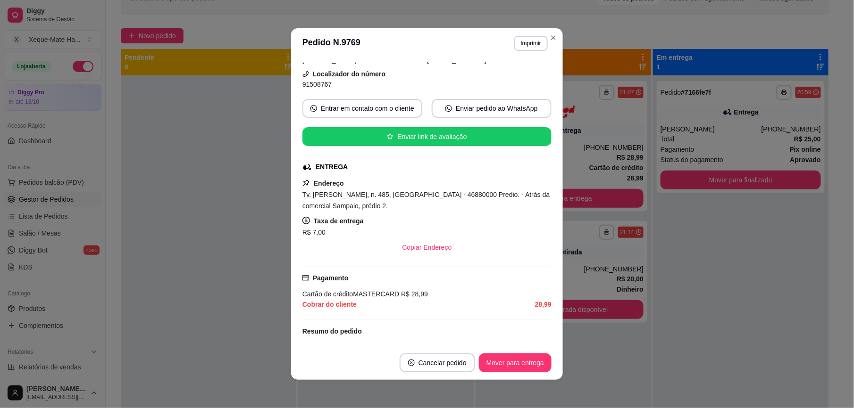
scroll to position [98, 0]
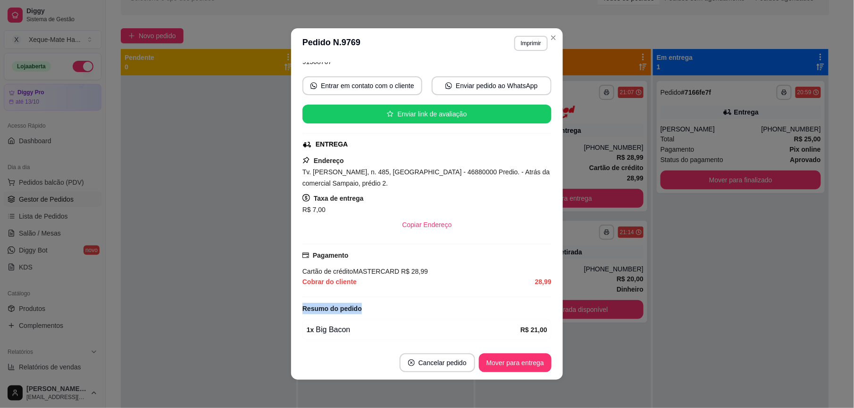
drag, startPoint x: 547, startPoint y: 285, endPoint x: 549, endPoint y: 306, distance: 20.9
click at [549, 306] on div "feito há 13 minutos Horário do pedido [DATE] 21:07 Status do pedido PREPARANDO …" at bounding box center [427, 202] width 272 height 288
click at [500, 234] on div "Copiar Endereço" at bounding box center [426, 225] width 249 height 19
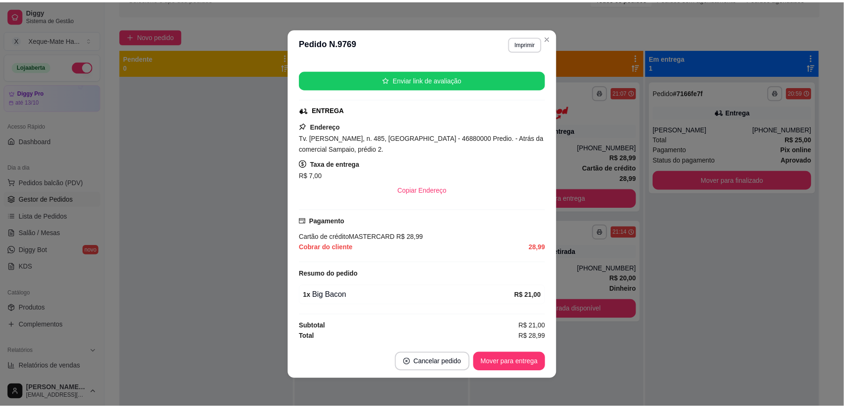
scroll to position [138, 0]
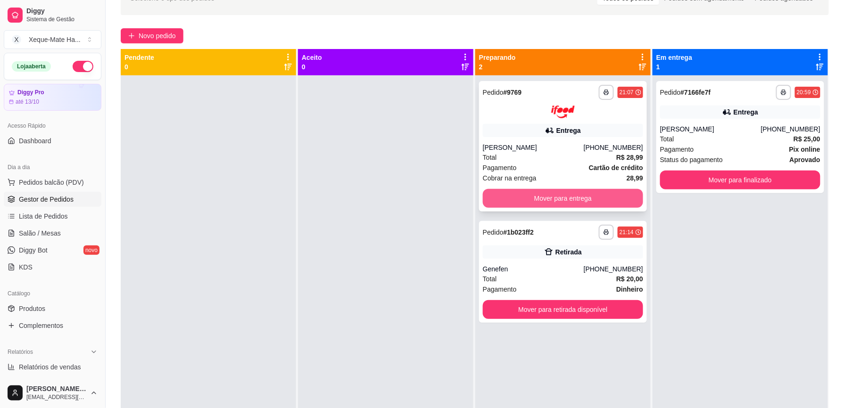
click at [565, 198] on button "Mover para entrega" at bounding box center [563, 198] width 160 height 19
